Goal: Transaction & Acquisition: Purchase product/service

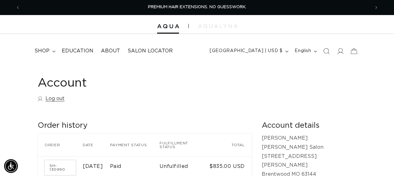
click at [326, 55] on span "Search" at bounding box center [326, 51] width 14 height 14
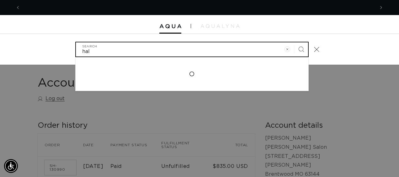
scroll to position [0, 708]
type input "half pack"
click at [294, 42] on button "Search" at bounding box center [301, 49] width 14 height 14
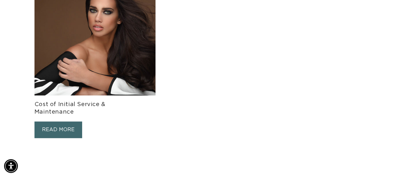
scroll to position [0, 349]
click at [71, 127] on link "READ MORE" at bounding box center [58, 129] width 48 height 17
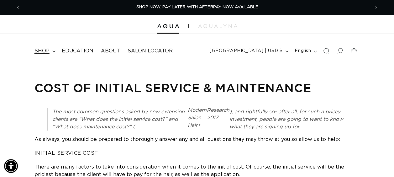
click at [44, 52] on span "shop" at bounding box center [41, 51] width 15 height 7
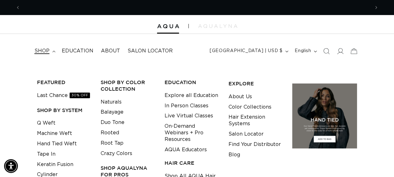
scroll to position [0, 699]
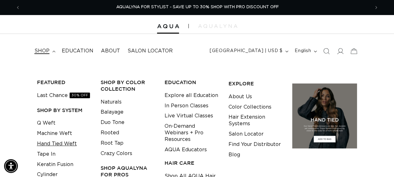
click at [55, 145] on link "Hand Tied Weft" at bounding box center [57, 144] width 40 height 10
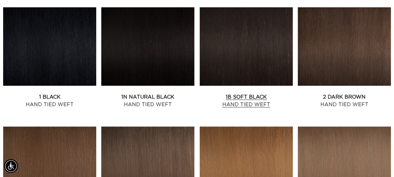
scroll to position [0, 349]
click at [69, 93] on link "1 Black Hand Tied Weft" at bounding box center [49, 100] width 93 height 15
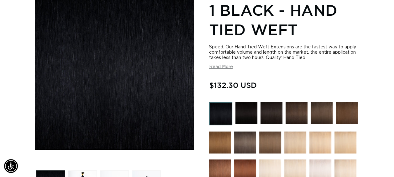
scroll to position [0, 699]
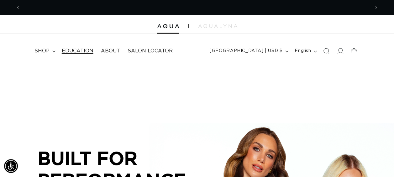
scroll to position [0, 349]
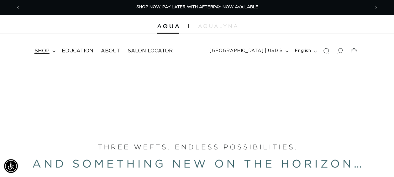
click at [45, 51] on span "shop" at bounding box center [41, 51] width 15 height 7
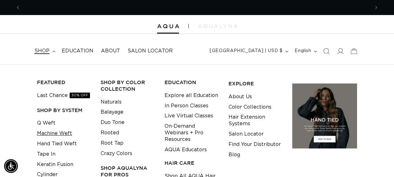
scroll to position [0, 699]
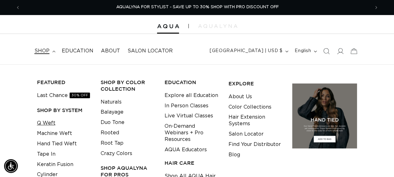
click at [52, 125] on link "Q Weft" at bounding box center [46, 123] width 18 height 10
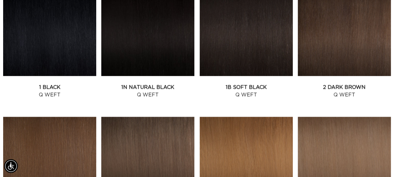
scroll to position [251, 0]
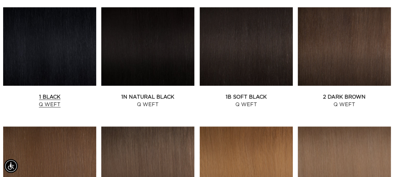
click at [57, 93] on link "1 Black Q Weft" at bounding box center [49, 100] width 93 height 15
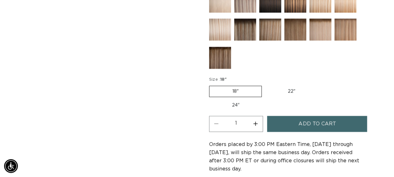
scroll to position [313, 0]
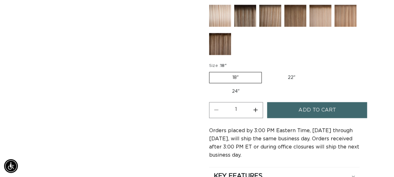
click at [295, 105] on button "Add to cart" at bounding box center [317, 110] width 100 height 16
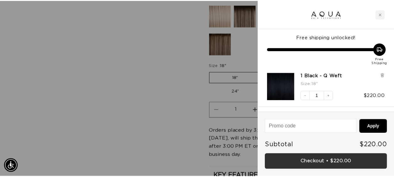
scroll to position [0, 0]
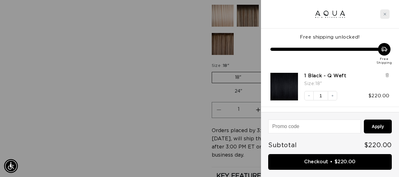
click at [382, 14] on div "Close cart" at bounding box center [384, 13] width 9 height 9
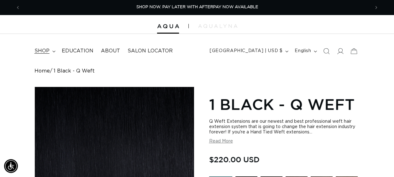
click at [55, 49] on summary "shop" at bounding box center [44, 51] width 27 height 14
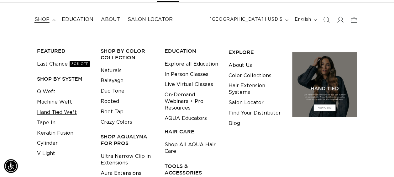
scroll to position [0, 699]
click at [59, 113] on link "Hand Tied Weft" at bounding box center [57, 112] width 40 height 10
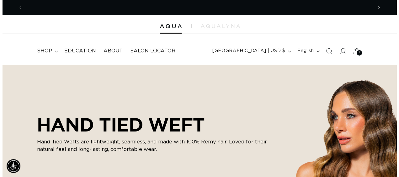
scroll to position [0, 699]
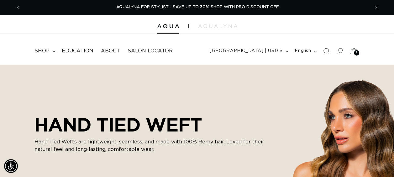
click at [352, 50] on icon at bounding box center [353, 51] width 7 height 6
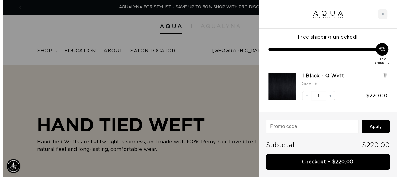
scroll to position [0, 708]
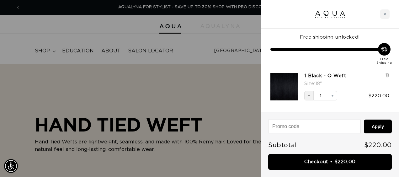
click at [308, 96] on icon "Decrease quantity" at bounding box center [309, 96] width 4 height 4
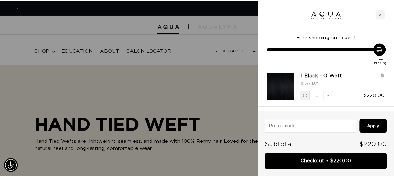
scroll to position [0, 0]
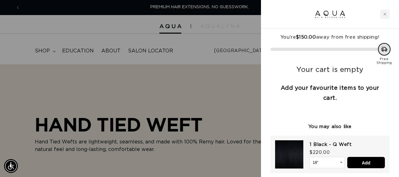
click at [54, 52] on div at bounding box center [199, 88] width 399 height 177
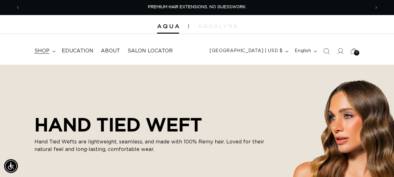
click at [51, 52] on summary "shop" at bounding box center [44, 51] width 27 height 14
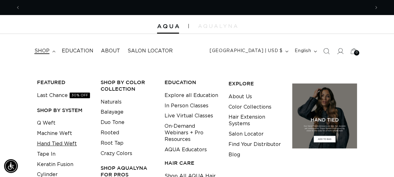
scroll to position [0, 349]
click at [49, 141] on link "Hand Tied Weft" at bounding box center [57, 144] width 40 height 10
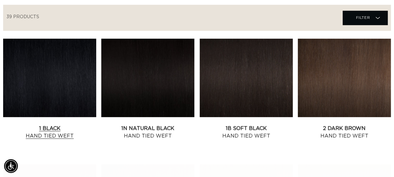
scroll to position [0, 349]
click at [59, 124] on link "1 Black Hand Tied Weft" at bounding box center [49, 131] width 93 height 15
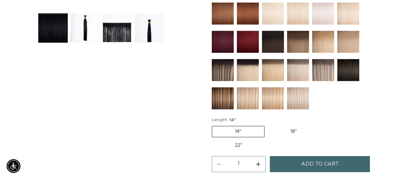
scroll to position [0, 699]
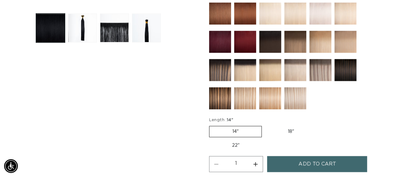
click at [291, 129] on label "18" Variant sold out or unavailable" at bounding box center [291, 131] width 52 height 11
click at [265, 125] on input "18" Variant sold out or unavailable" at bounding box center [265, 124] width 0 height 0
radio input "true"
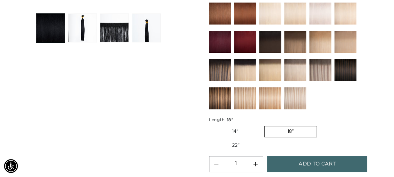
click at [303, 161] on span "Add to cart" at bounding box center [316, 164] width 37 height 16
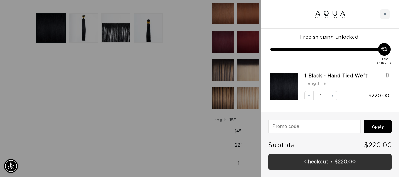
scroll to position [0, 354]
click at [330, 162] on link "Checkout • $220.00" at bounding box center [330, 162] width 124 height 16
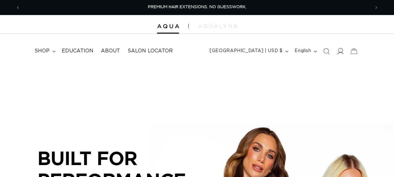
click at [340, 53] on icon at bounding box center [340, 51] width 7 height 7
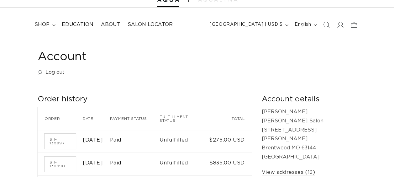
scroll to position [63, 0]
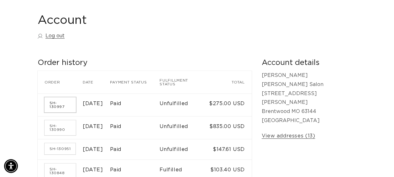
click at [58, 109] on link "SH-130997" at bounding box center [60, 104] width 31 height 15
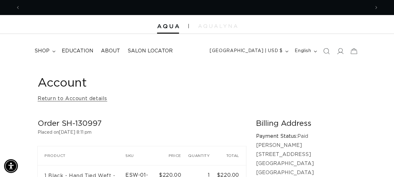
scroll to position [0, 349]
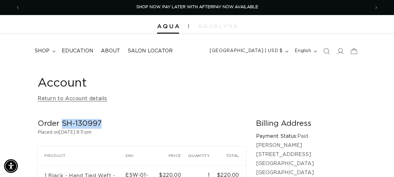
drag, startPoint x: 101, startPoint y: 126, endPoint x: 61, endPoint y: 124, distance: 39.6
click at [61, 124] on h2 "Order SH-130997" at bounding box center [142, 124] width 208 height 10
copy h2 "SH-130997"
